Goal: Navigation & Orientation: Find specific page/section

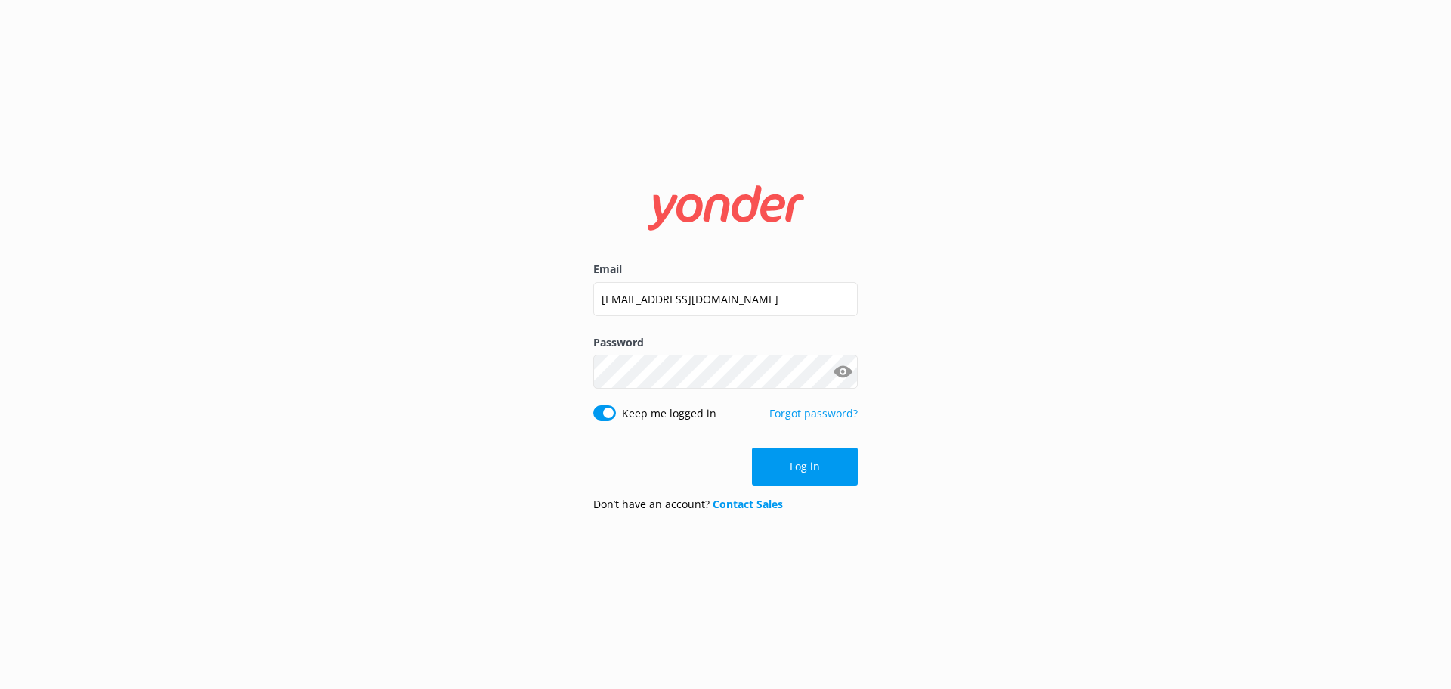
click at [816, 476] on div "Log in" at bounding box center [725, 467] width 265 height 38
click at [812, 471] on button "Log in" at bounding box center [805, 467] width 106 height 38
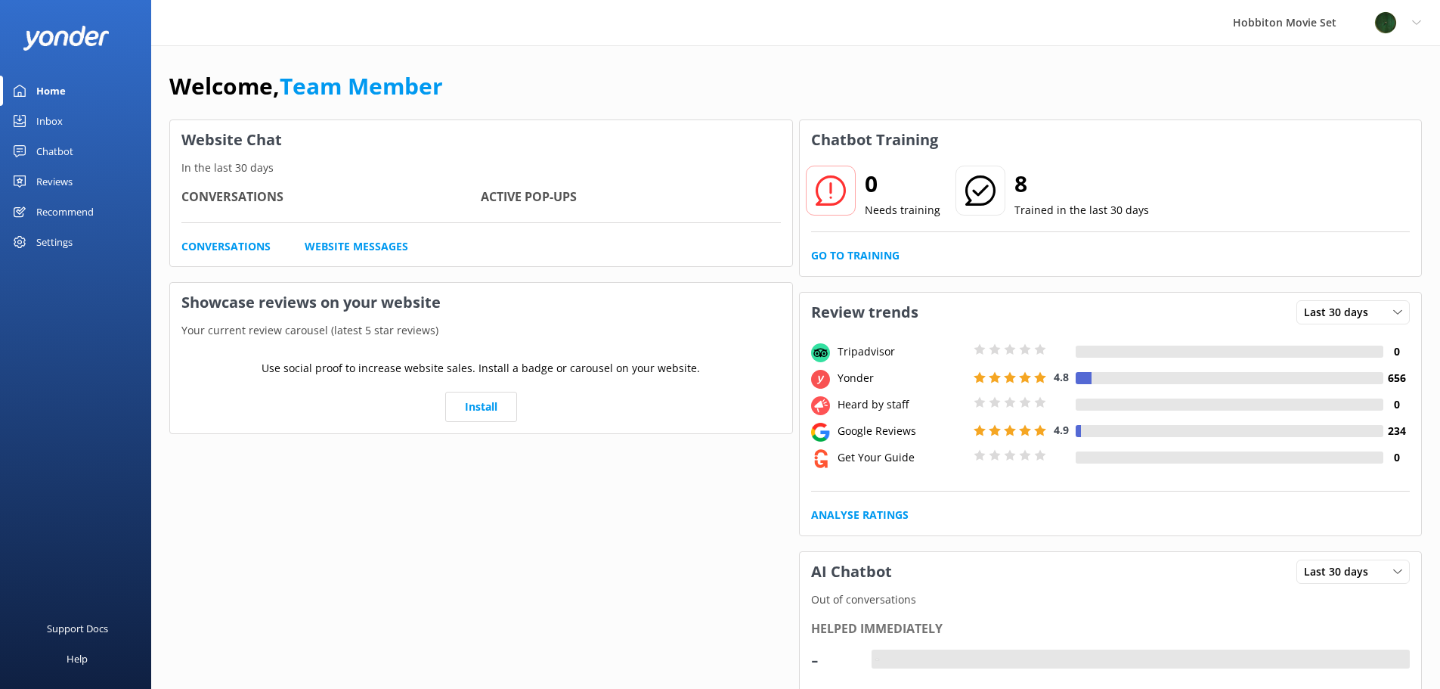
click at [43, 121] on div "Inbox" at bounding box center [49, 121] width 26 height 30
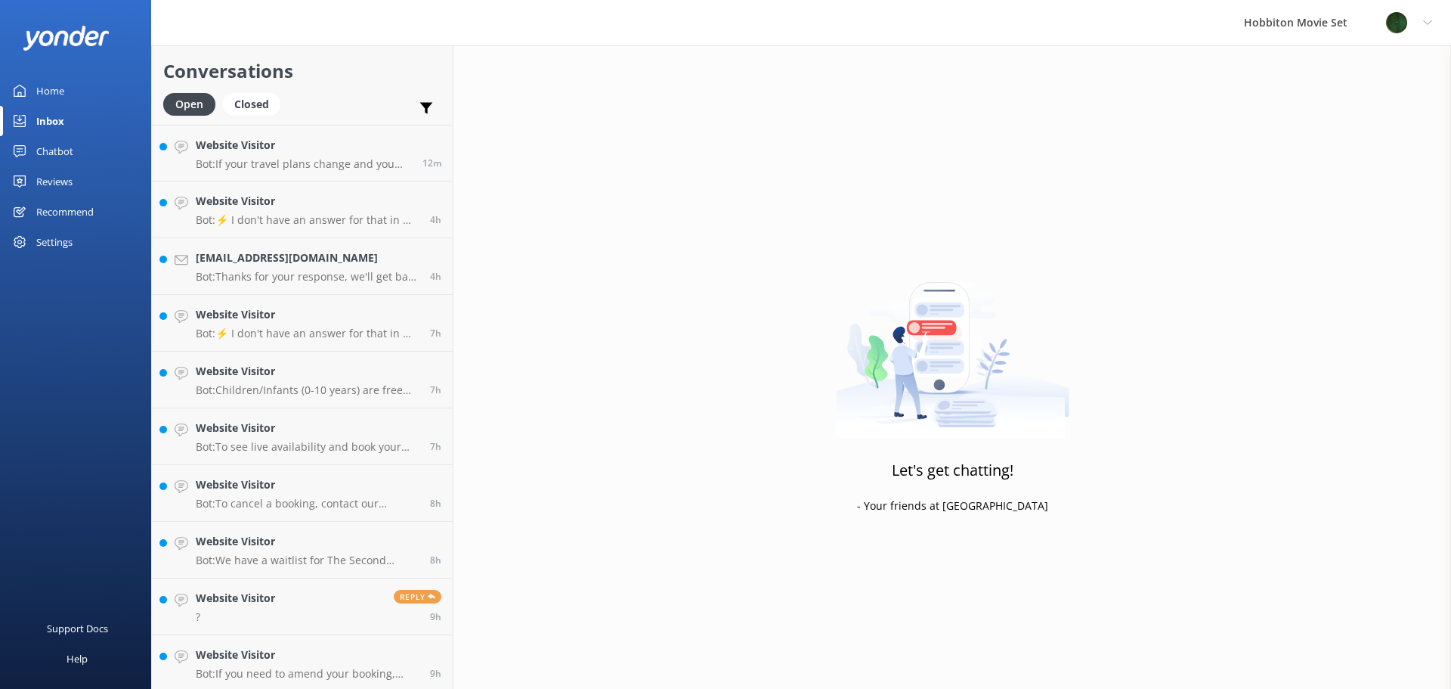
click at [51, 152] on div "Chatbot" at bounding box center [54, 151] width 37 height 30
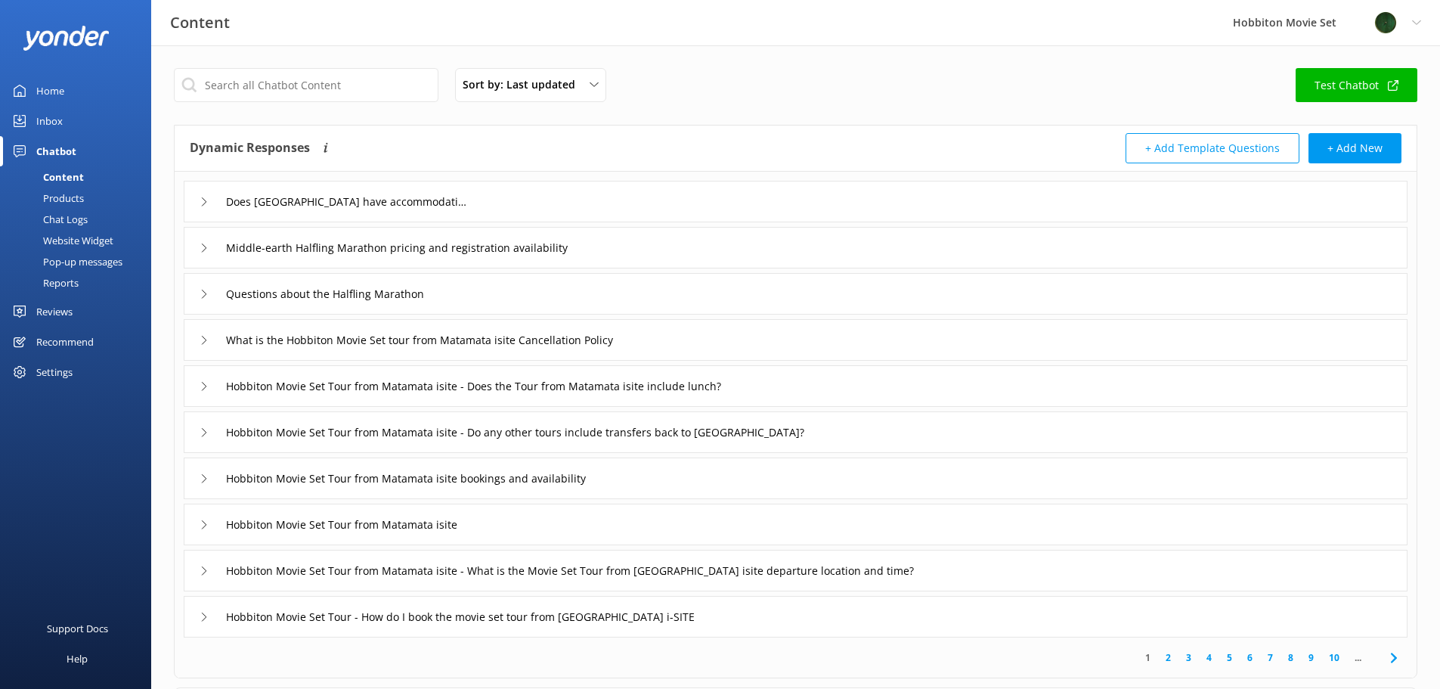
click at [40, 119] on div "Inbox" at bounding box center [49, 121] width 26 height 30
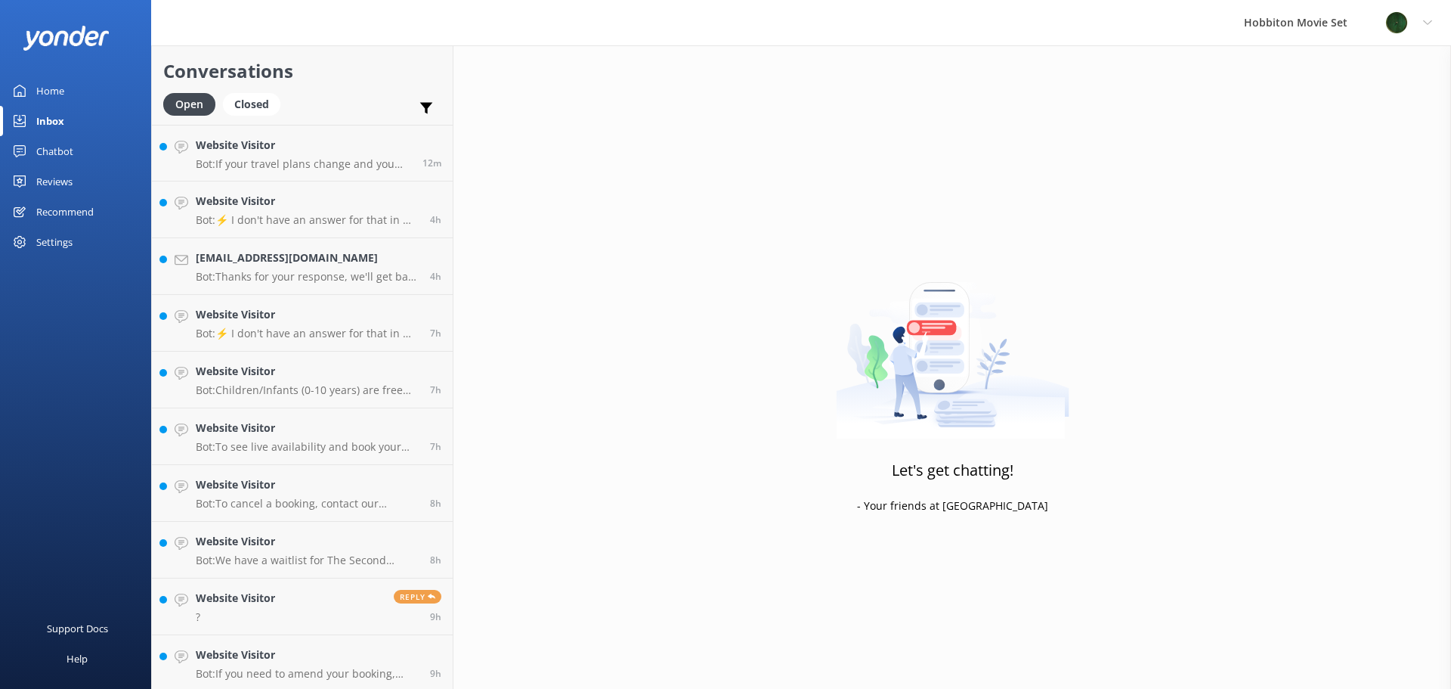
click at [43, 180] on div "Reviews" at bounding box center [54, 181] width 36 height 30
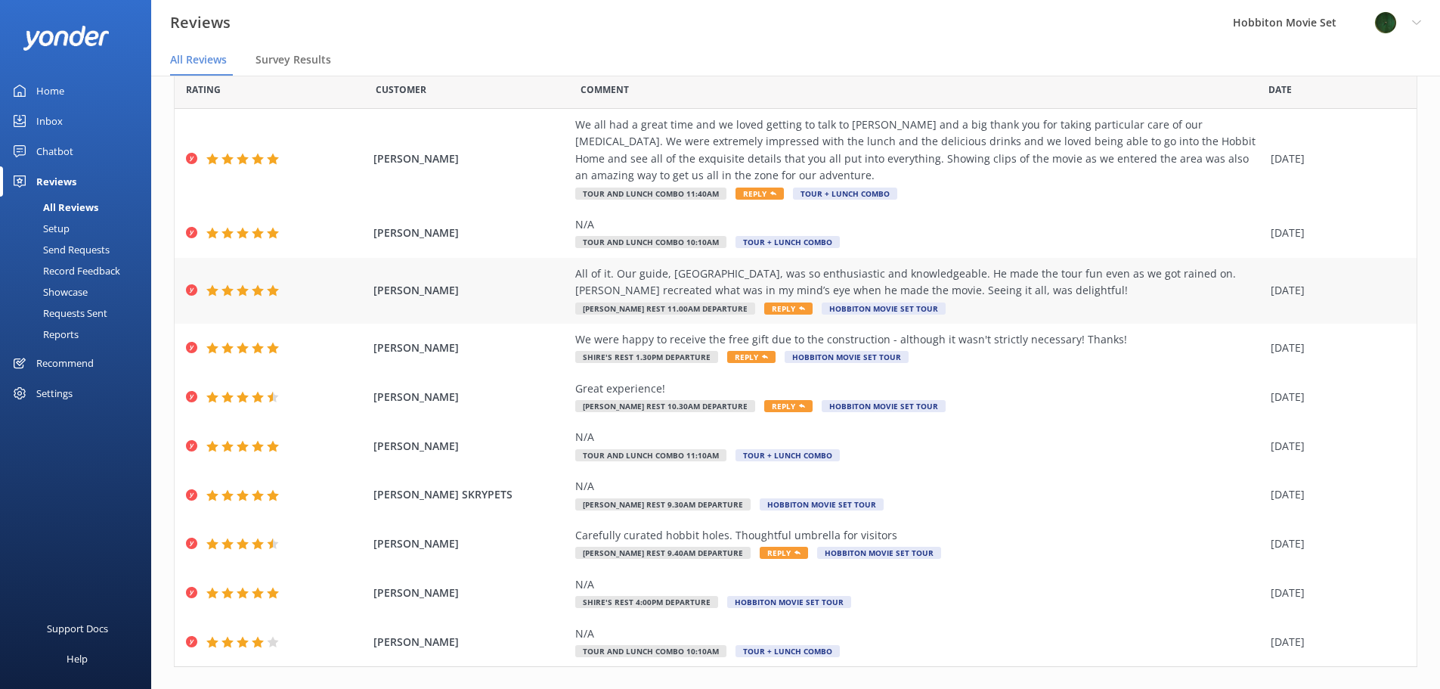
scroll to position [86, 0]
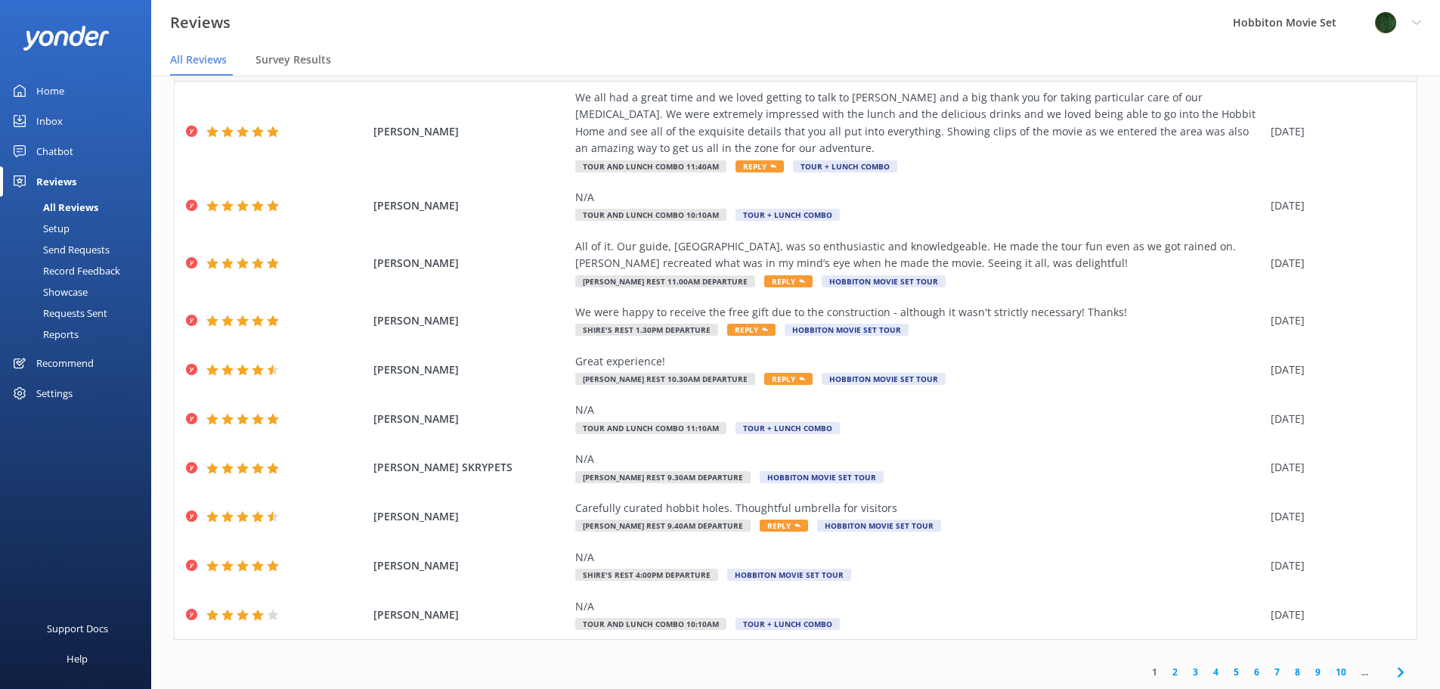
click at [1165, 673] on link "2" at bounding box center [1175, 672] width 20 height 14
